Goal: Task Accomplishment & Management: Use online tool/utility

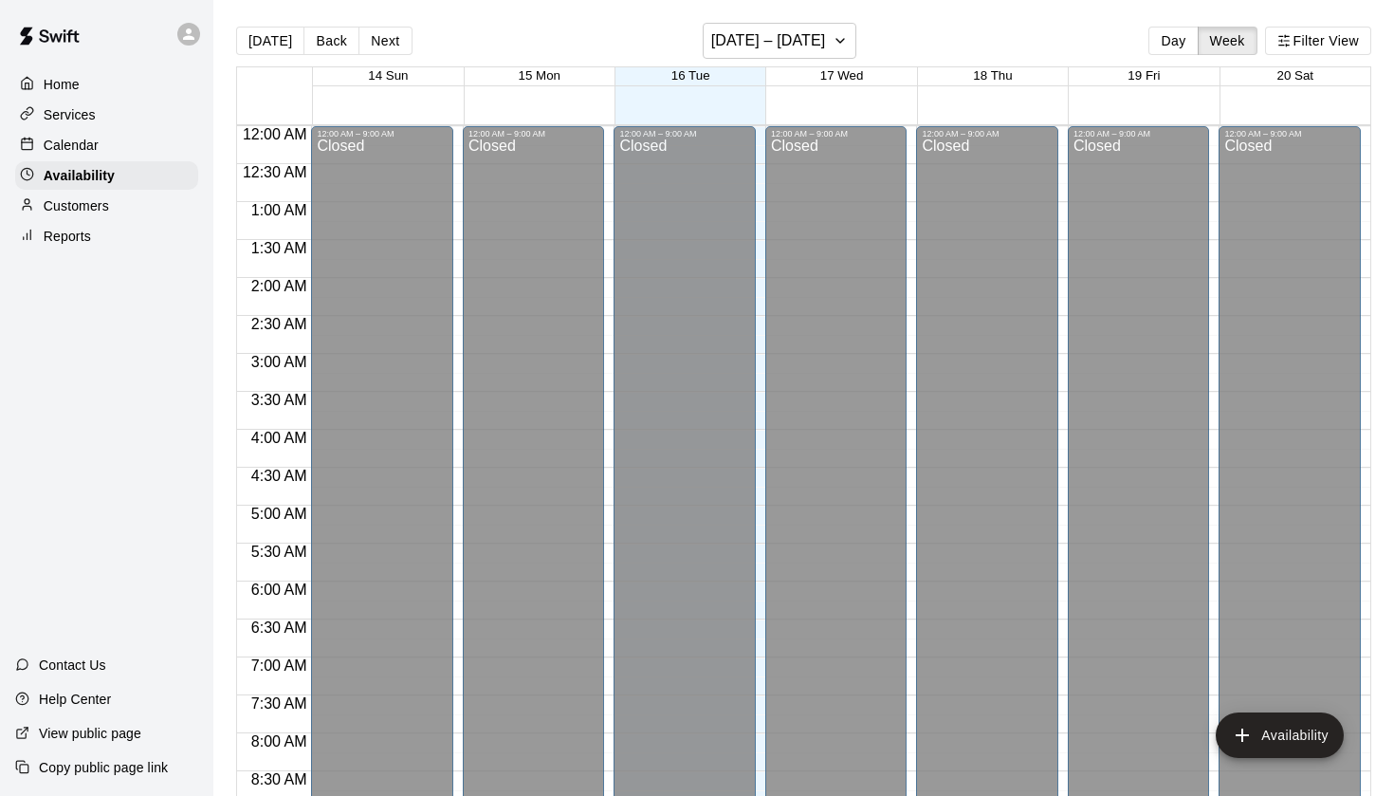
scroll to position [1131, 0]
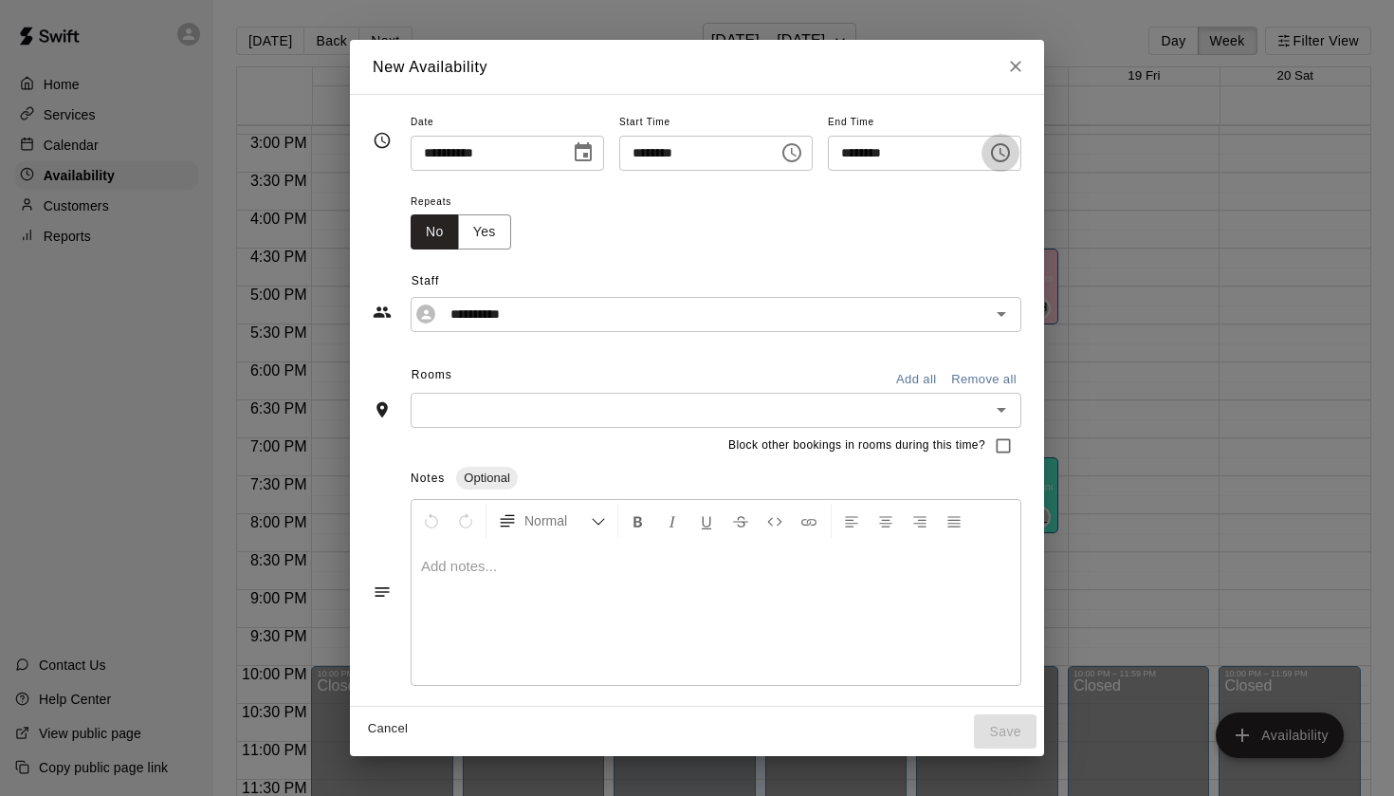
click at [1010, 158] on icon "Choose time, selected time is 7:45 PM" at bounding box center [1000, 152] width 19 height 19
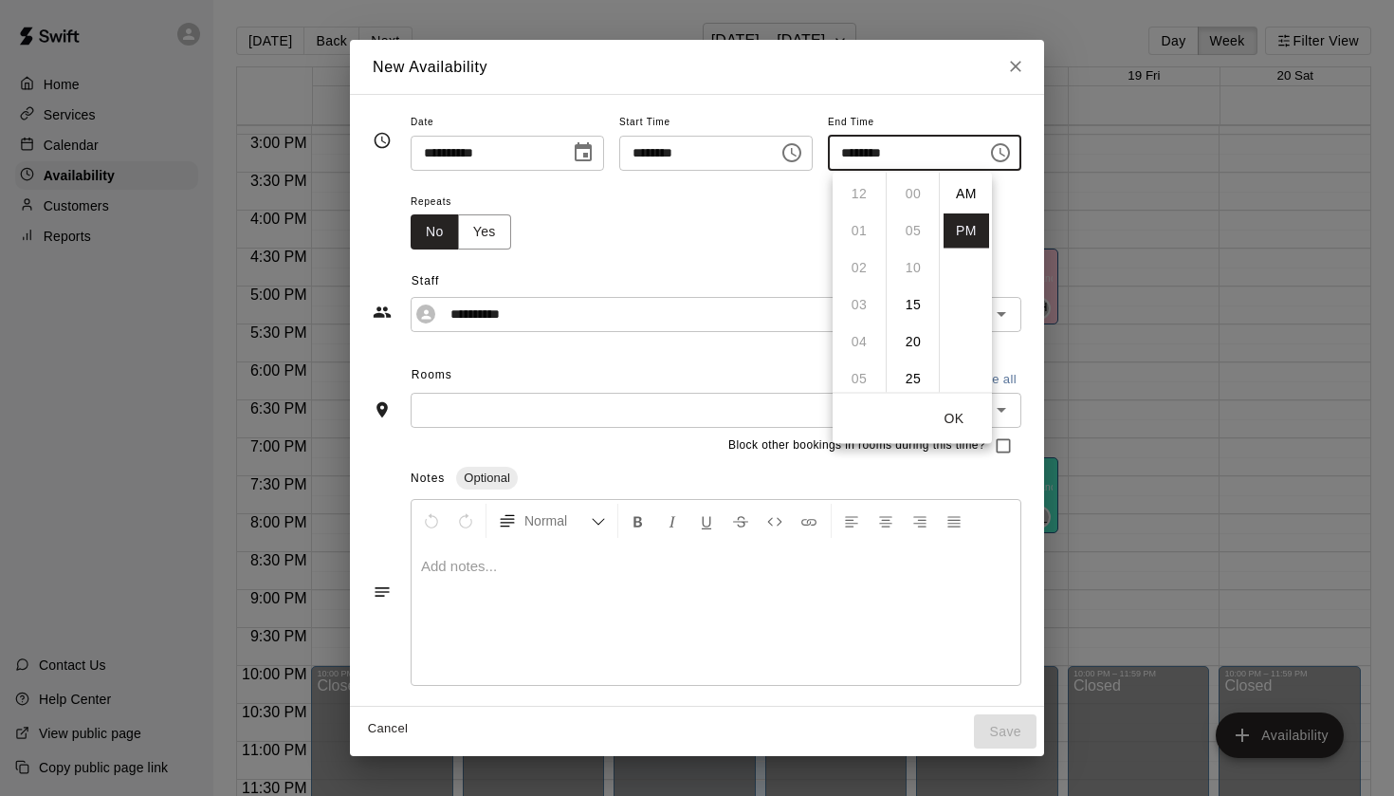
scroll to position [34, 0]
click at [862, 233] on li "08" at bounding box center [860, 230] width 46 height 35
click at [918, 200] on li "15" at bounding box center [914, 192] width 46 height 35
type input "********"
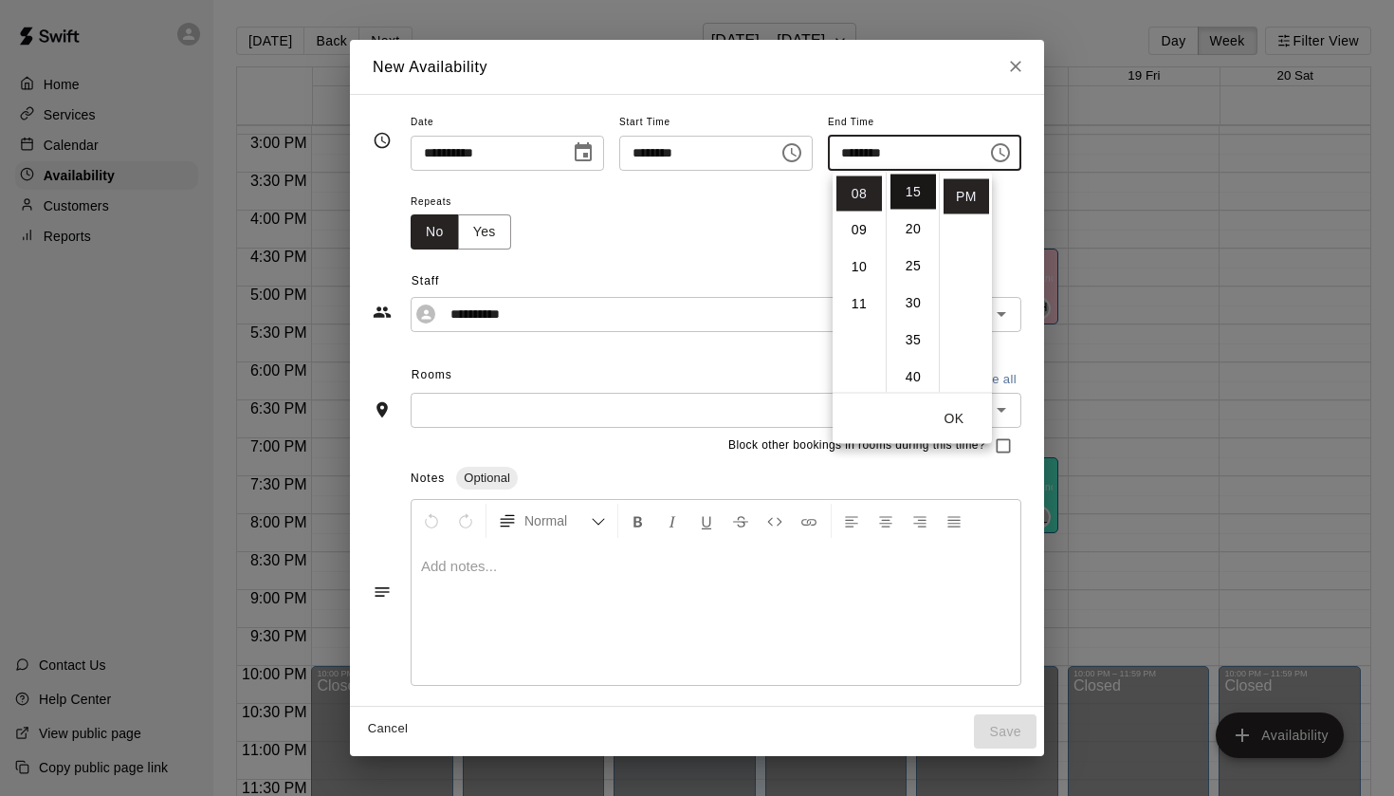
scroll to position [111, 0]
click at [574, 408] on input "text" at bounding box center [700, 410] width 568 height 24
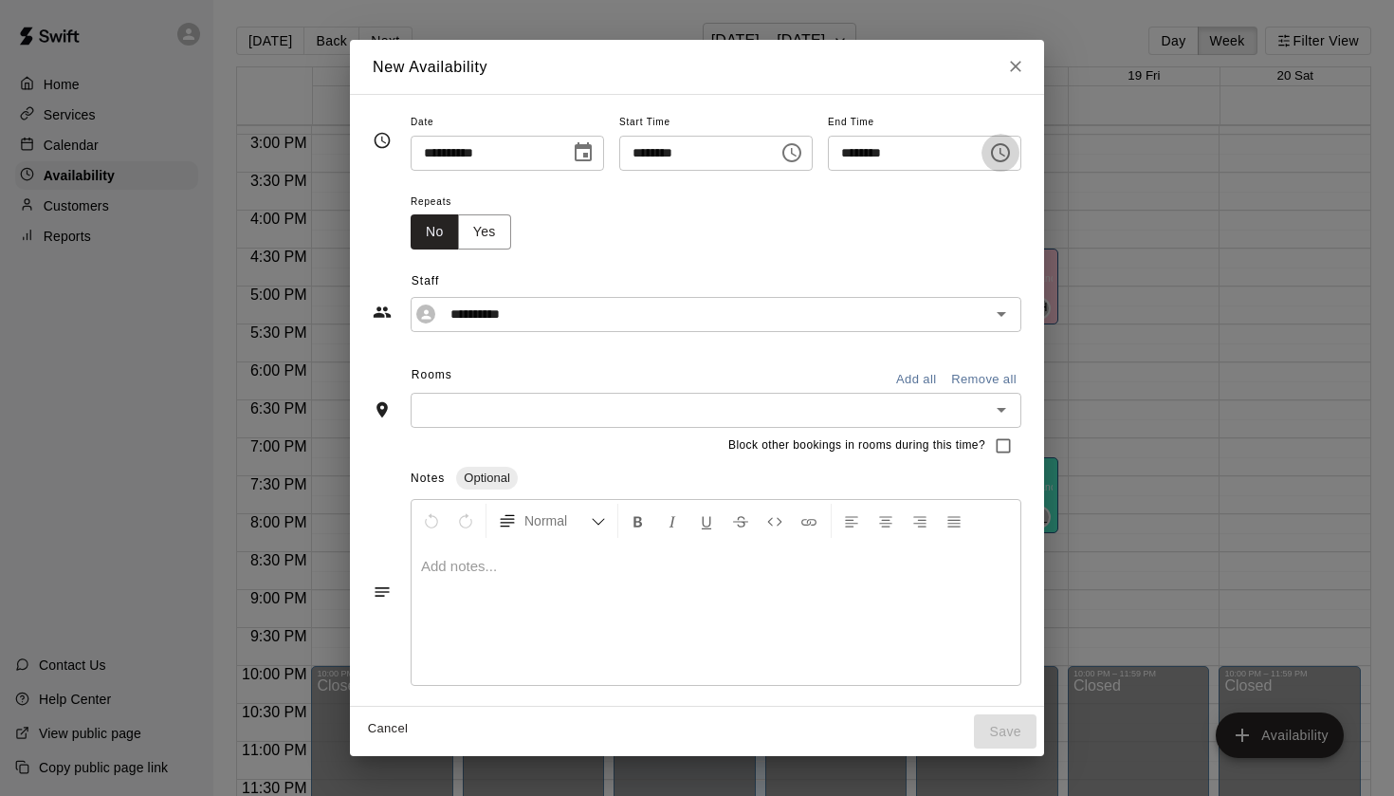
click at [600, 410] on input "text" at bounding box center [700, 410] width 568 height 24
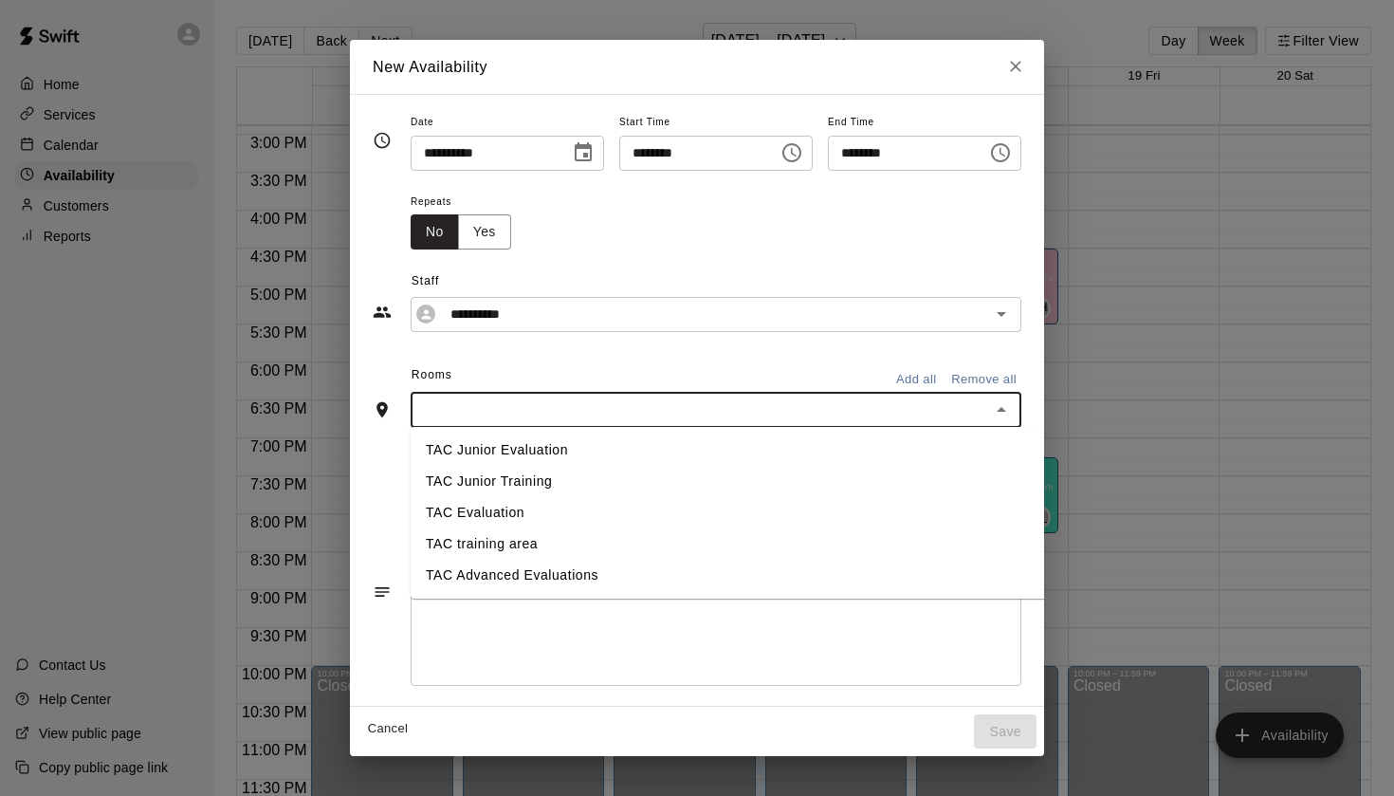
click at [535, 515] on li "TAC Evaluation" at bounding box center [730, 512] width 639 height 31
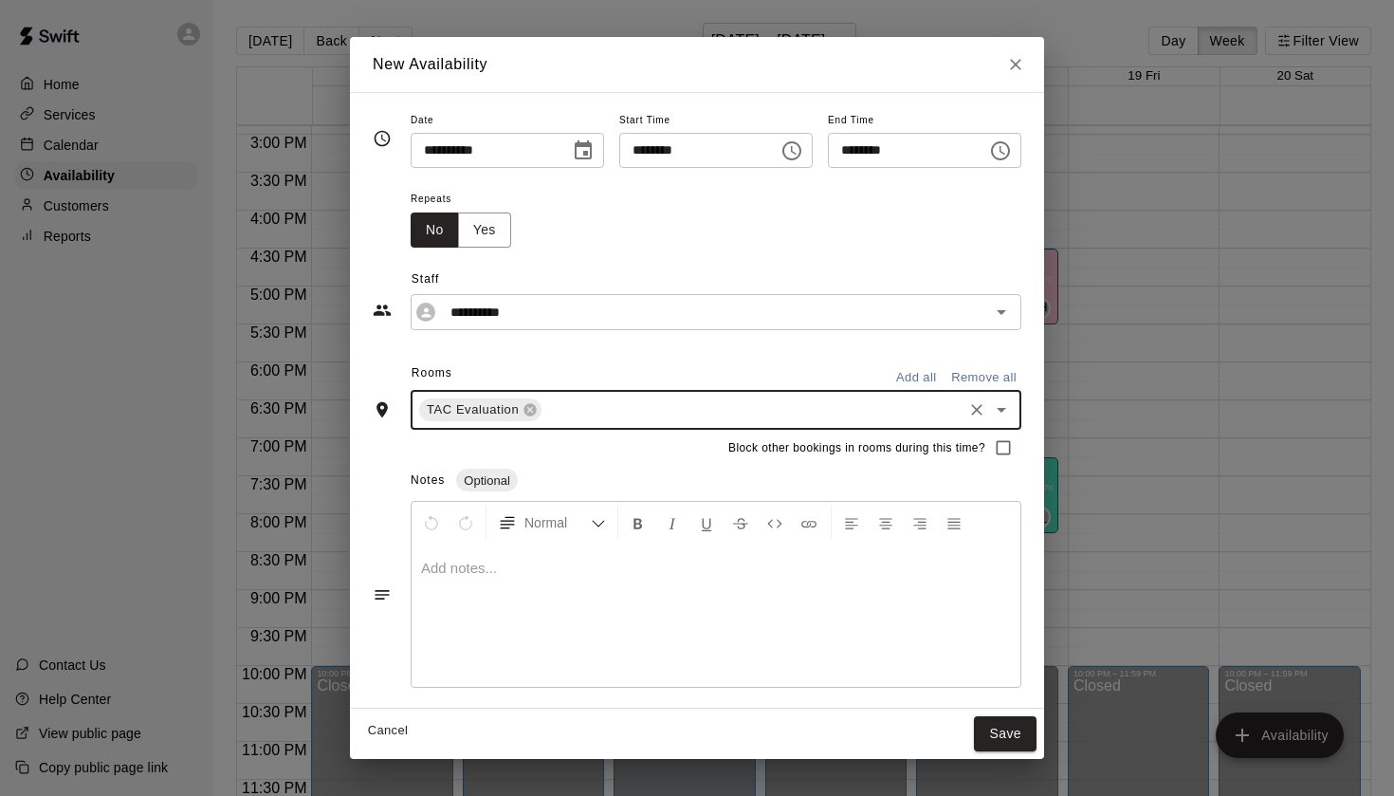
click at [613, 410] on input "text" at bounding box center [751, 410] width 415 height 24
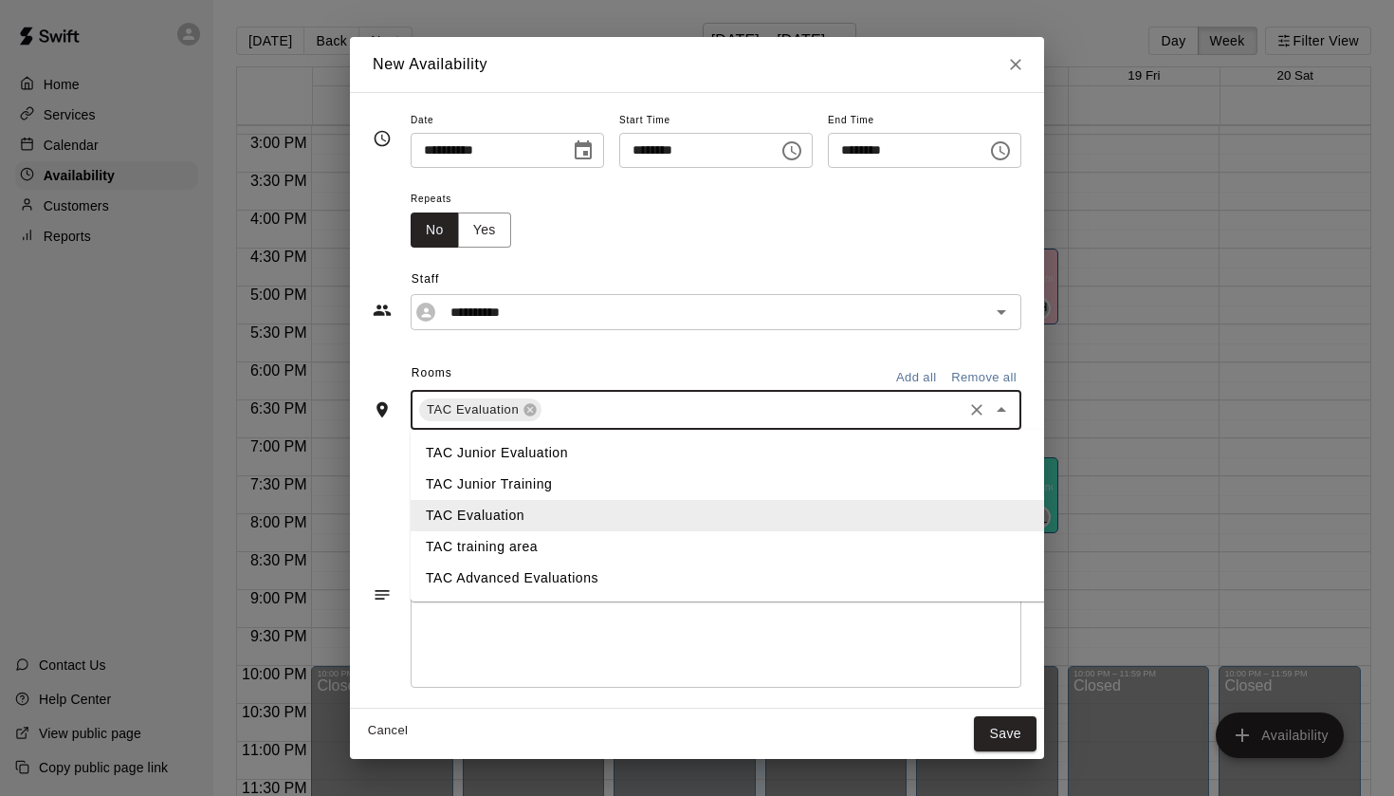
click at [599, 570] on li "TAC Advanced Evaluations" at bounding box center [730, 577] width 639 height 31
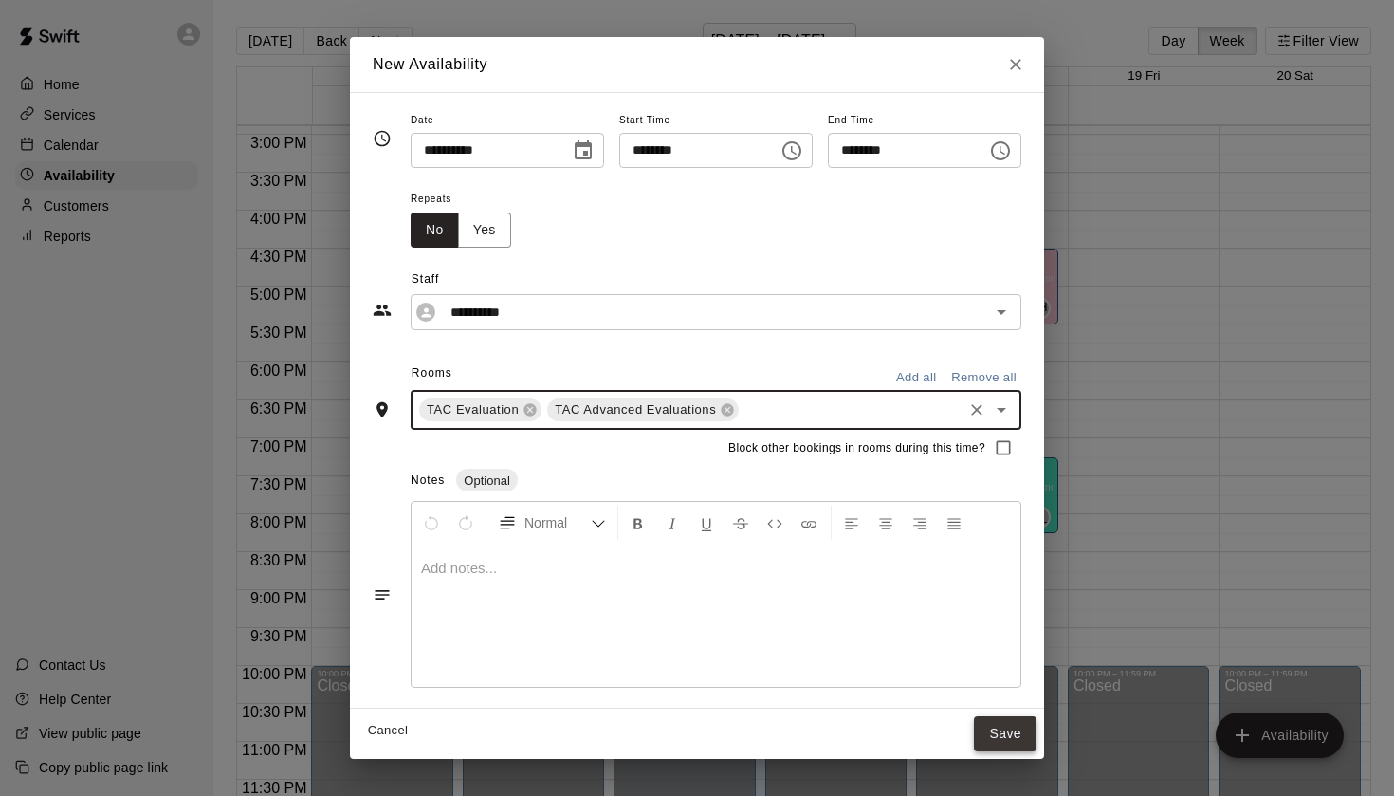
click at [999, 733] on button "Save" at bounding box center [1005, 733] width 63 height 35
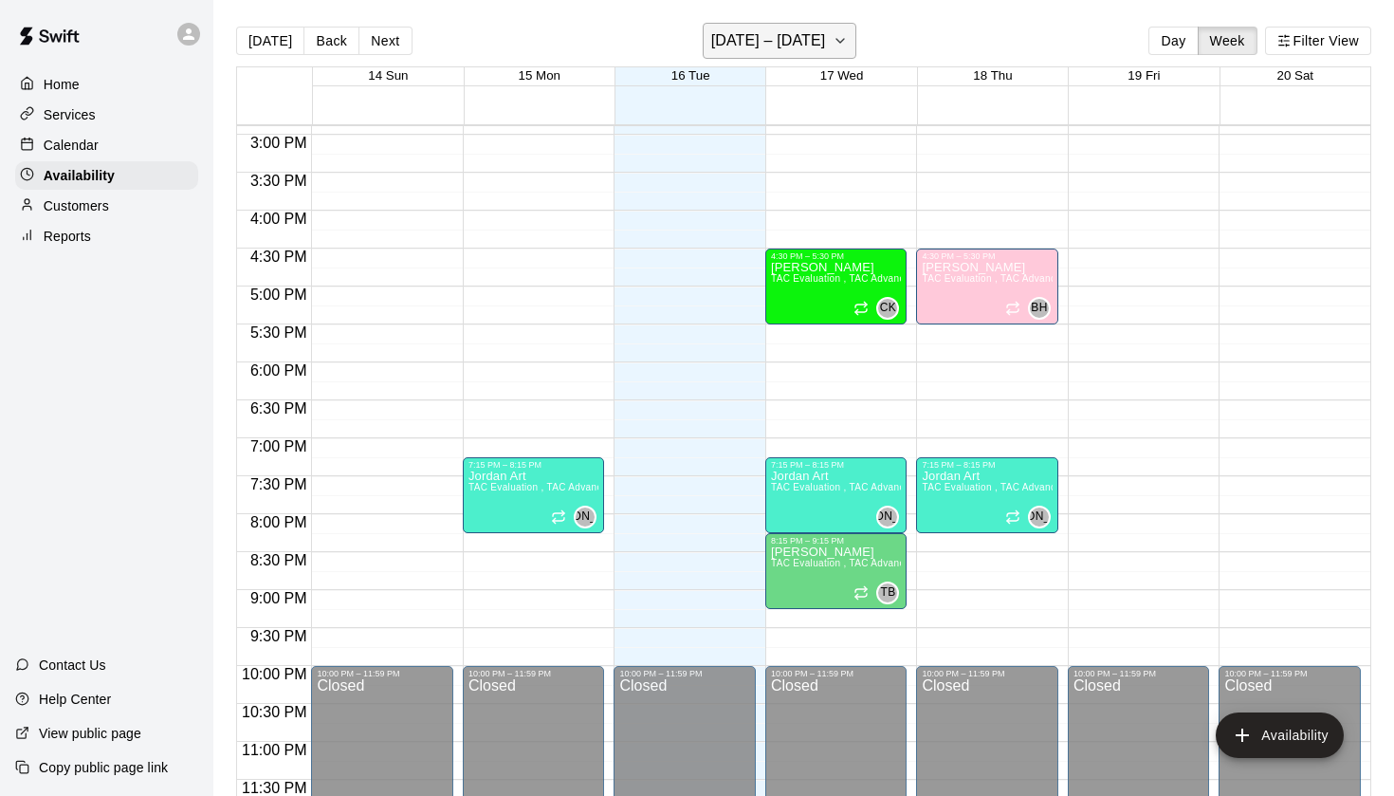
click at [839, 37] on icon "button" at bounding box center [840, 40] width 15 height 23
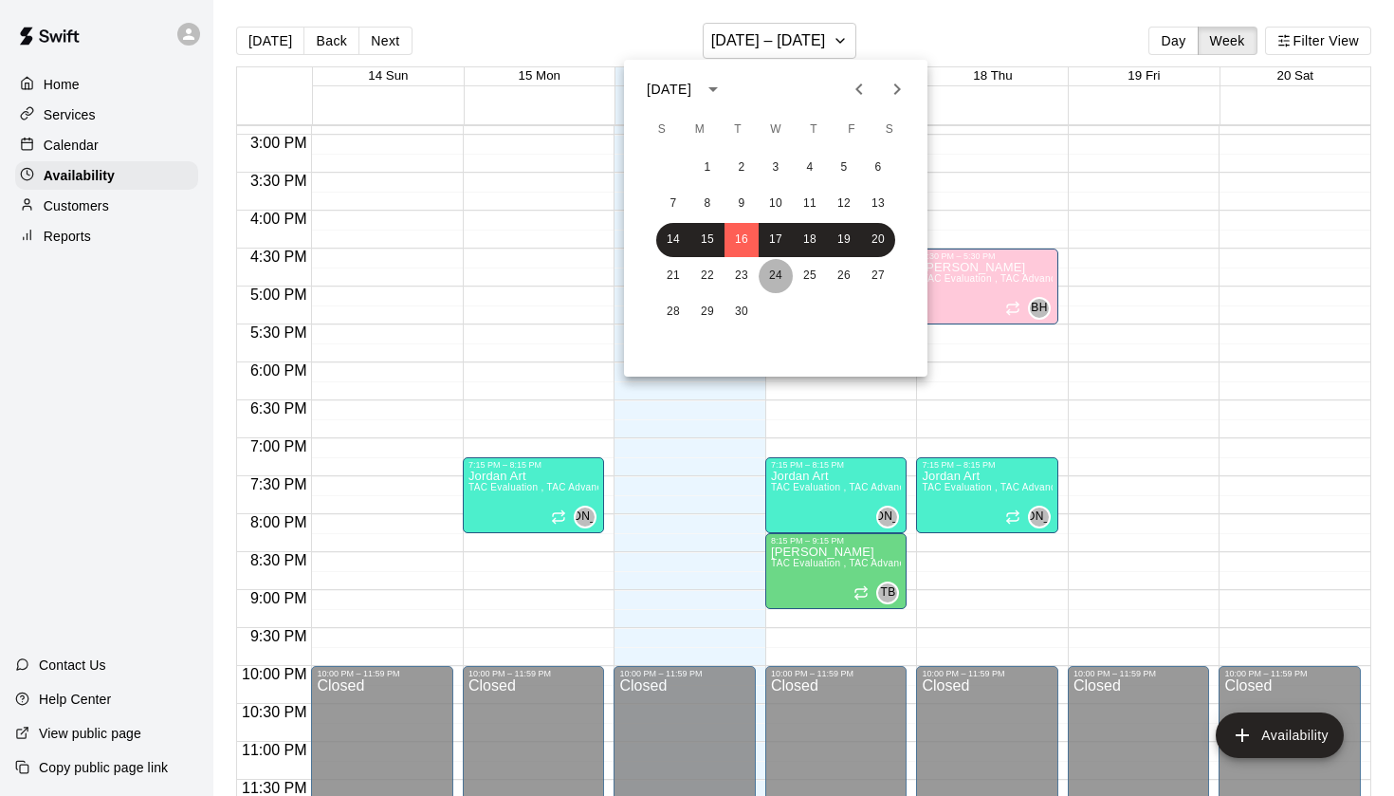
click at [769, 274] on button "24" at bounding box center [776, 276] width 34 height 34
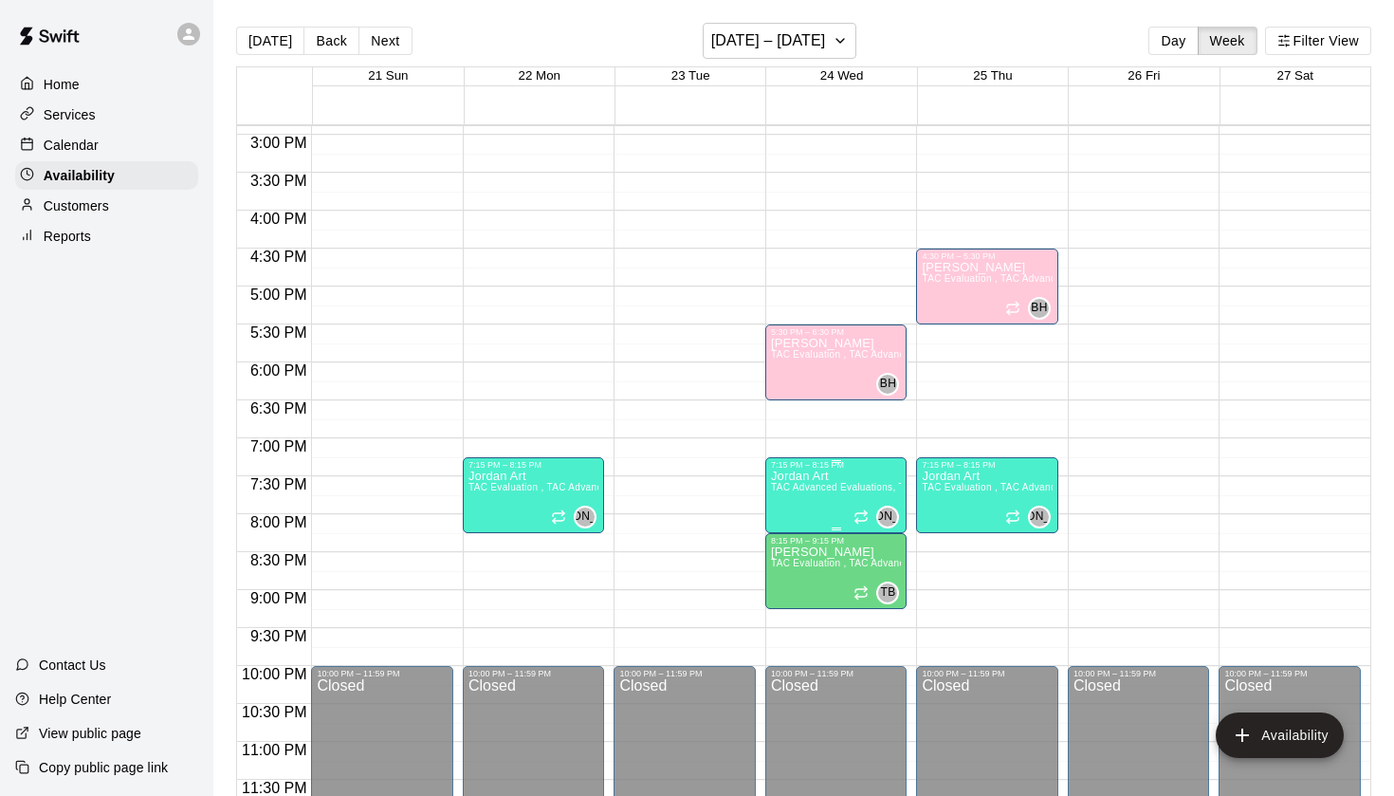
click at [810, 476] on p "Jordan Art" at bounding box center [836, 476] width 131 height 0
click at [795, 544] on icon "delete" at bounding box center [789, 541] width 13 height 17
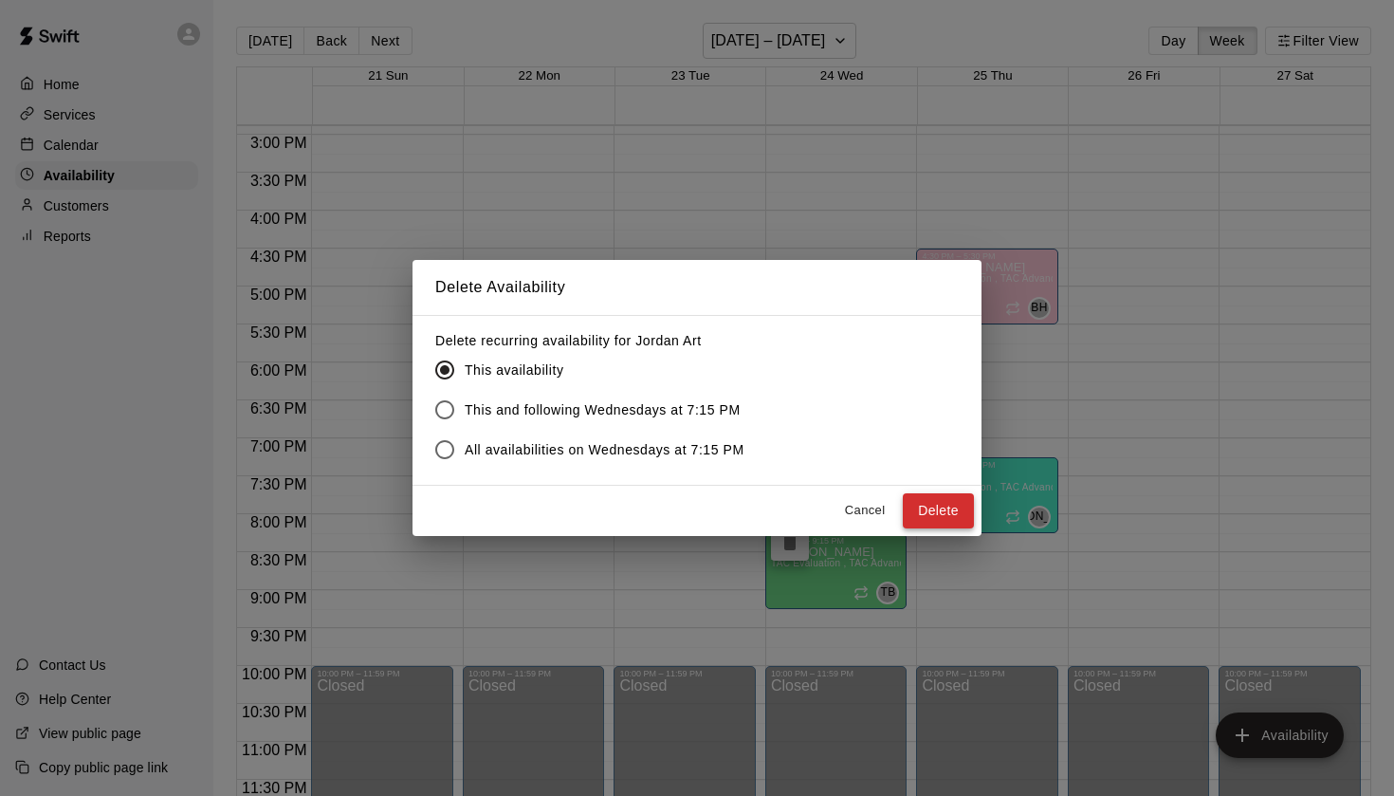
click at [926, 515] on button "Delete" at bounding box center [938, 510] width 71 height 35
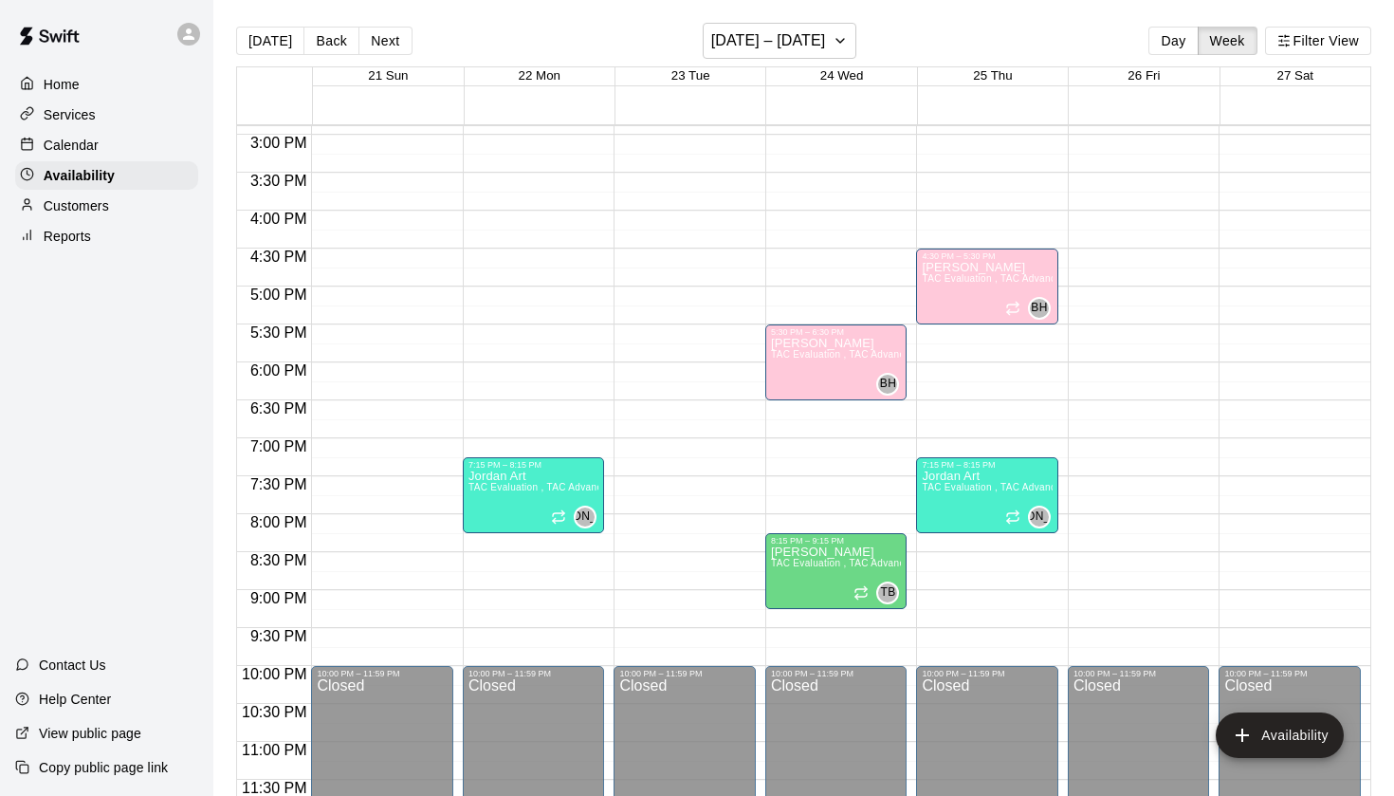
click at [81, 239] on p "Reports" at bounding box center [67, 236] width 47 height 19
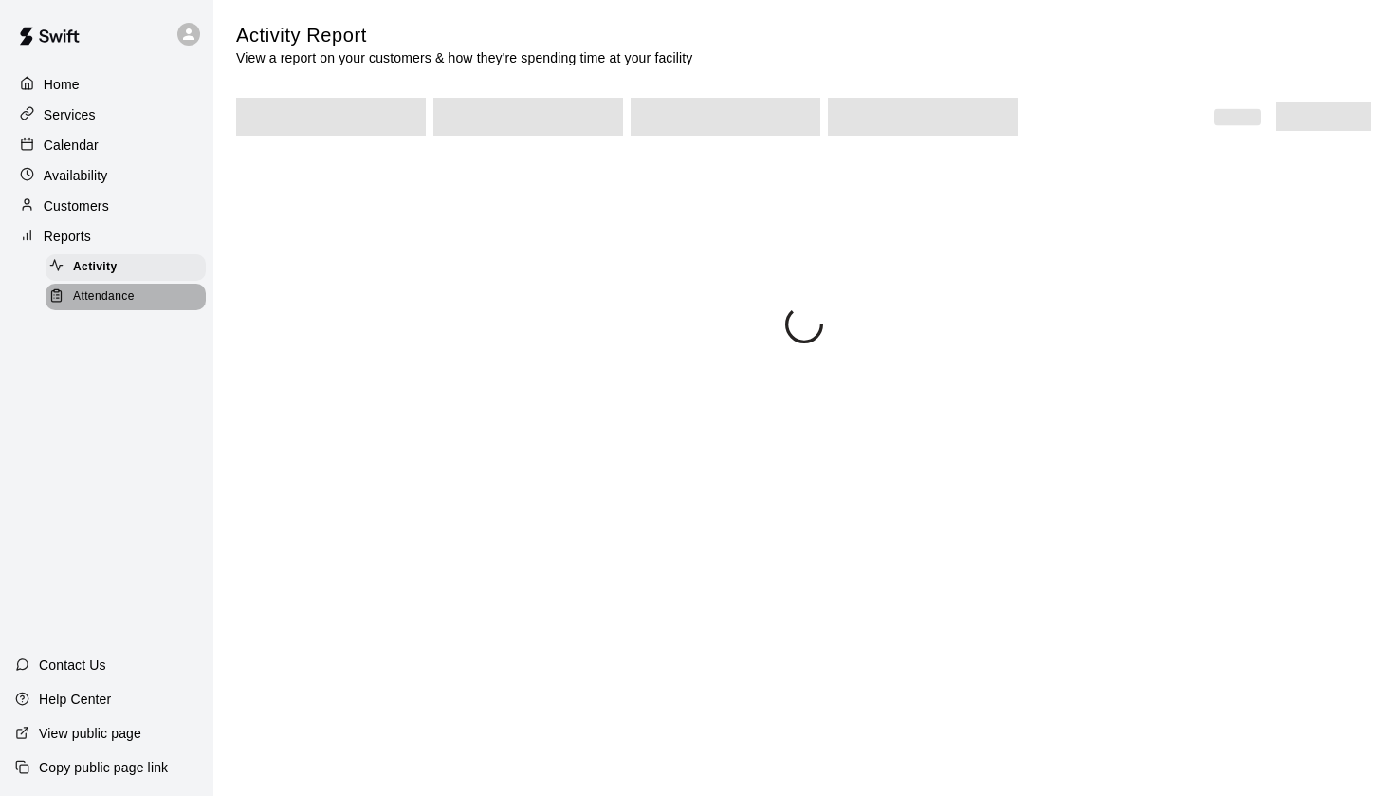
click at [102, 297] on span "Attendance" at bounding box center [104, 296] width 62 height 19
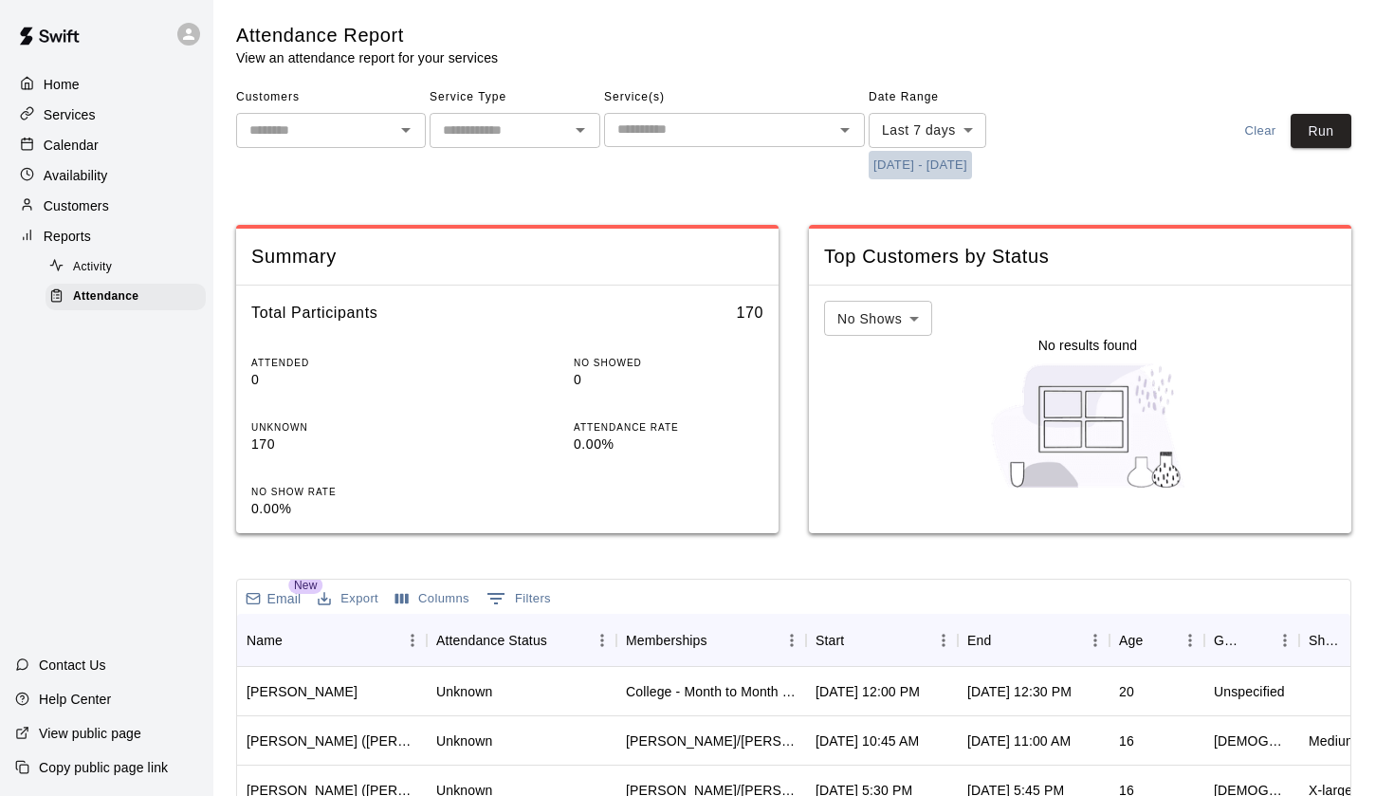
click at [915, 159] on button "[DATE] - [DATE]" at bounding box center [920, 165] width 103 height 29
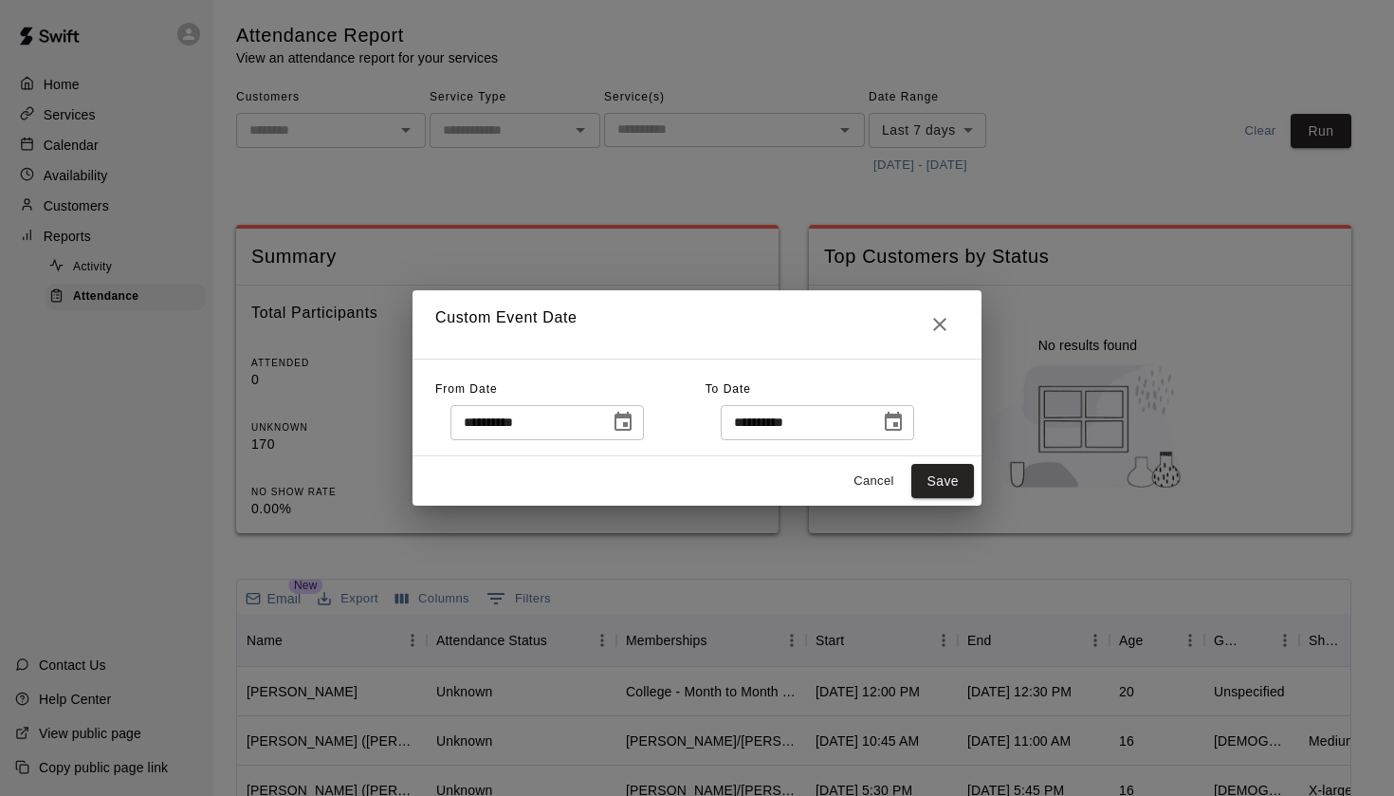
click at [625, 420] on icon "Choose date, selected date is Sep 9, 2025" at bounding box center [623, 421] width 17 height 19
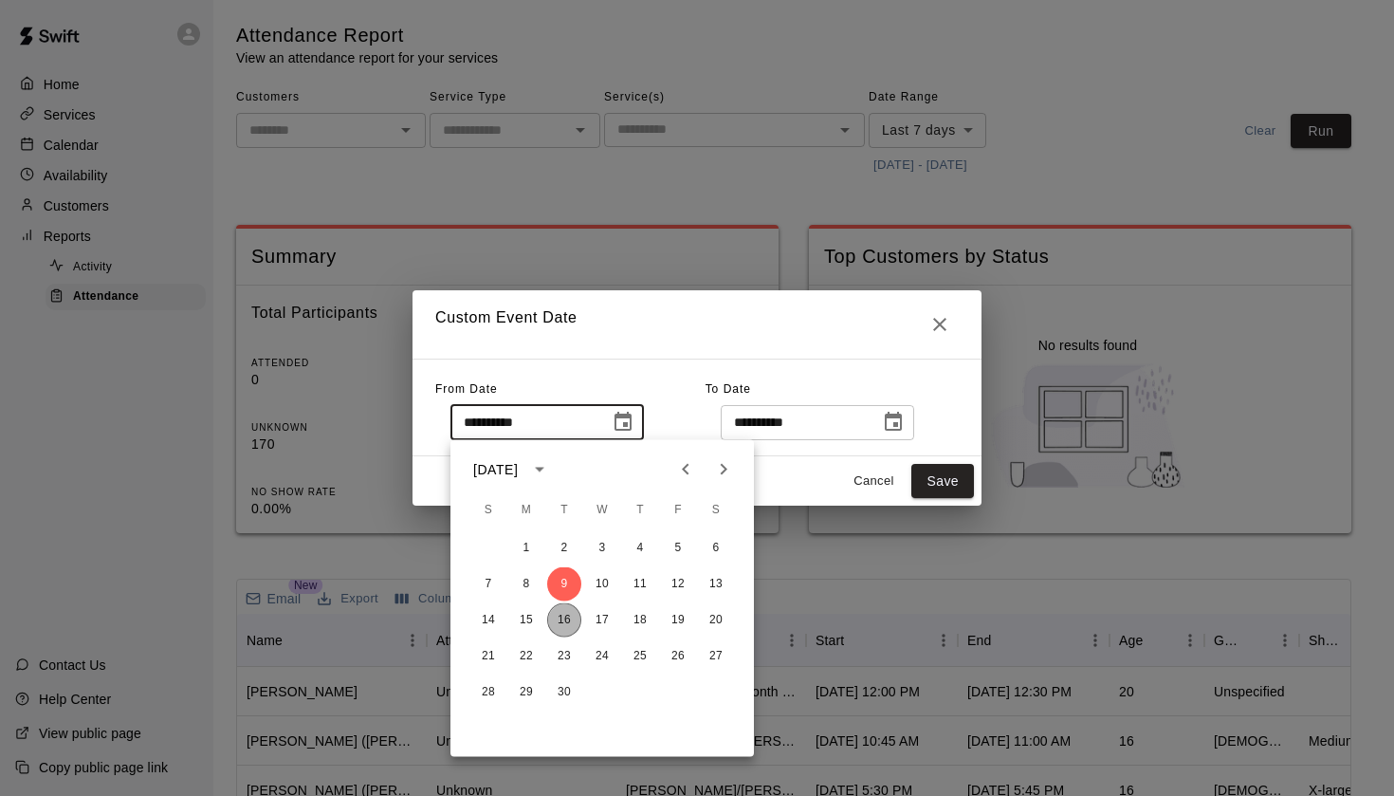
click at [570, 627] on button "16" at bounding box center [564, 620] width 34 height 34
type input "**********"
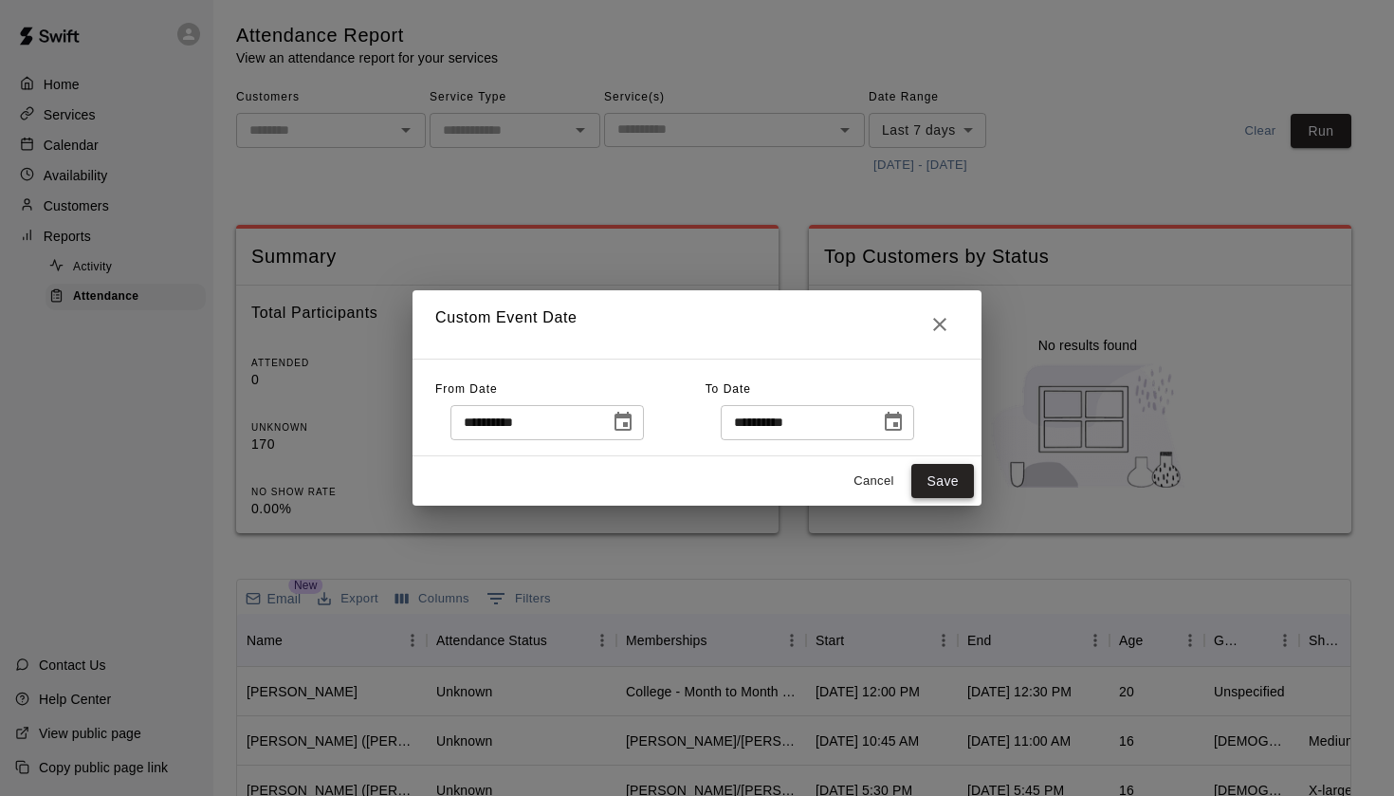
click at [946, 472] on button "Save" at bounding box center [943, 481] width 63 height 35
type input "******"
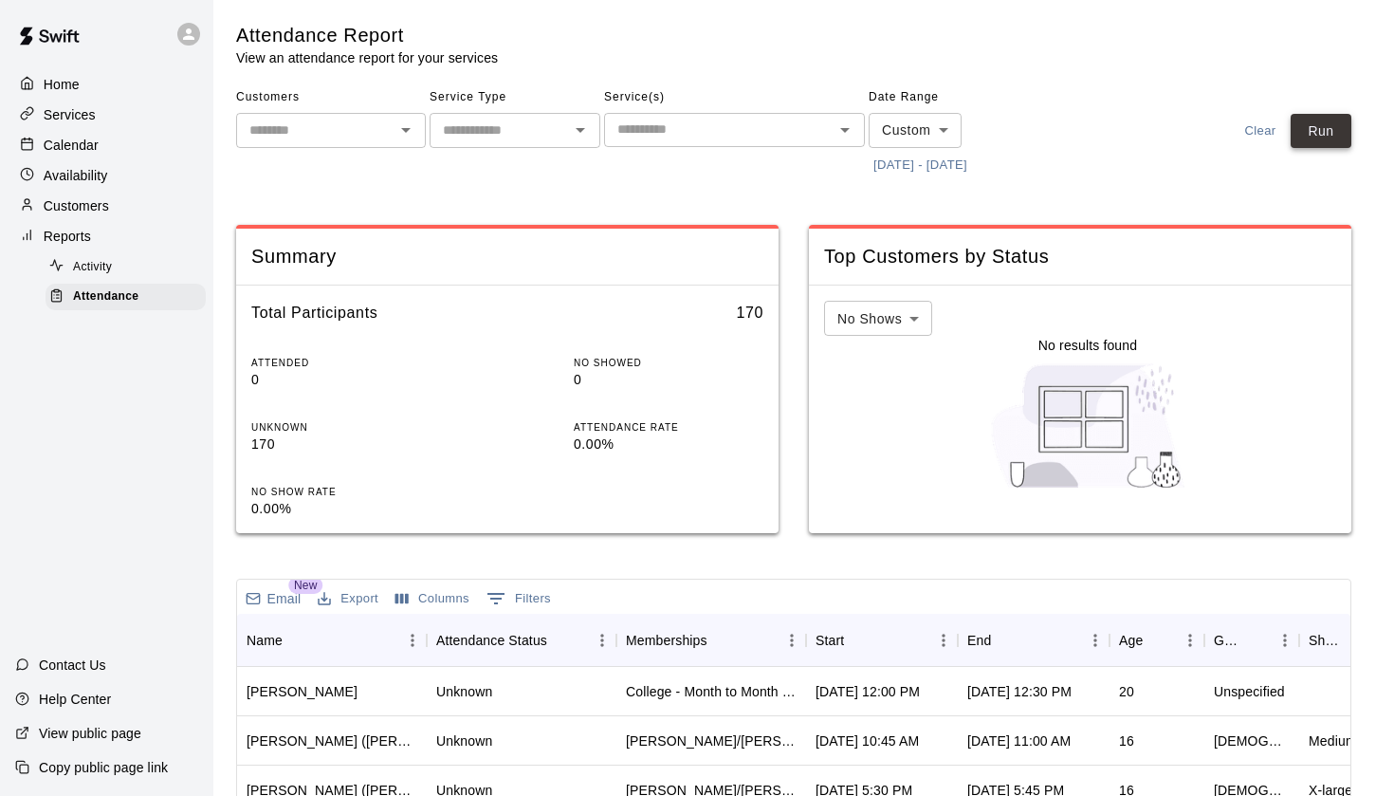
click at [1329, 135] on button "Run" at bounding box center [1321, 131] width 61 height 35
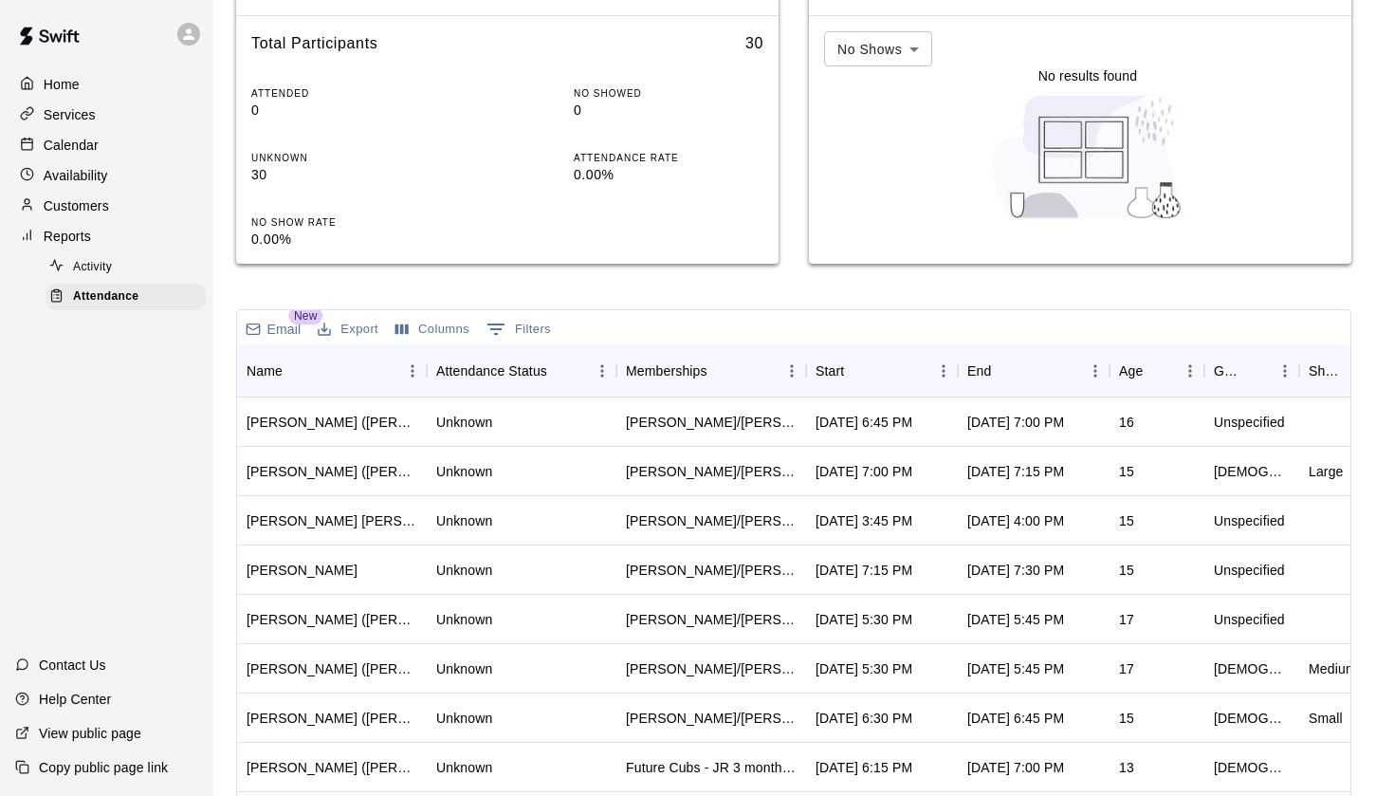
scroll to position [398, 0]
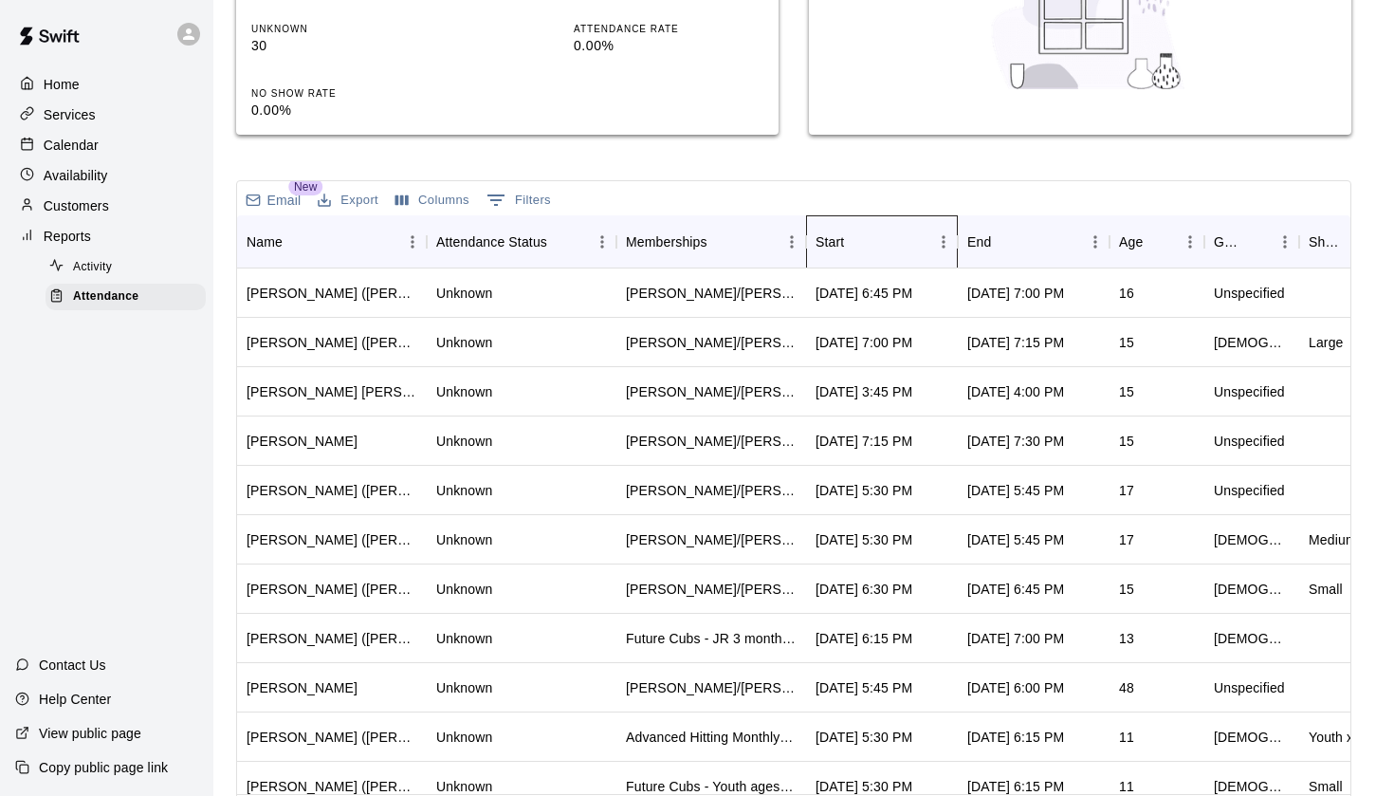
click at [833, 240] on div "Start" at bounding box center [830, 241] width 28 height 53
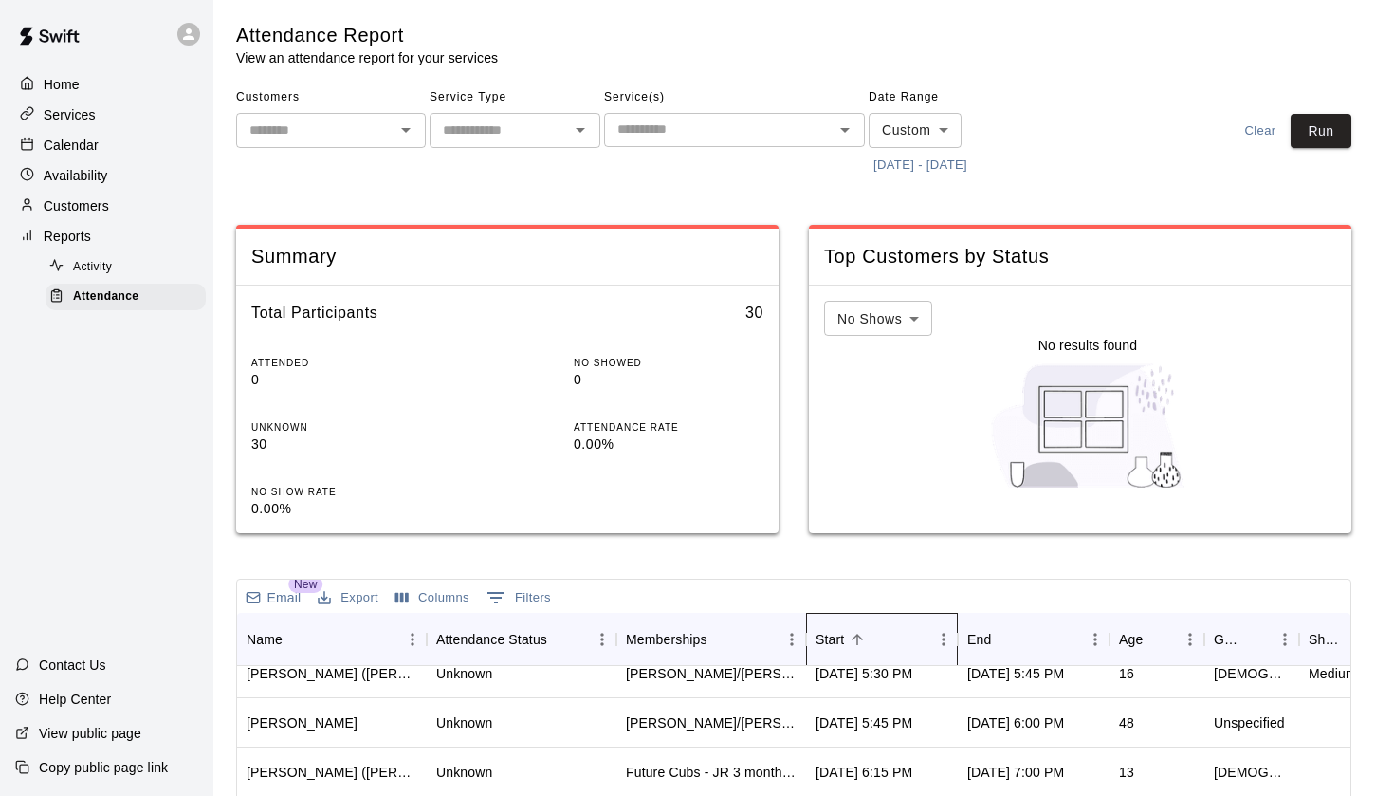
scroll to position [0, 0]
